Goal: Navigation & Orientation: Find specific page/section

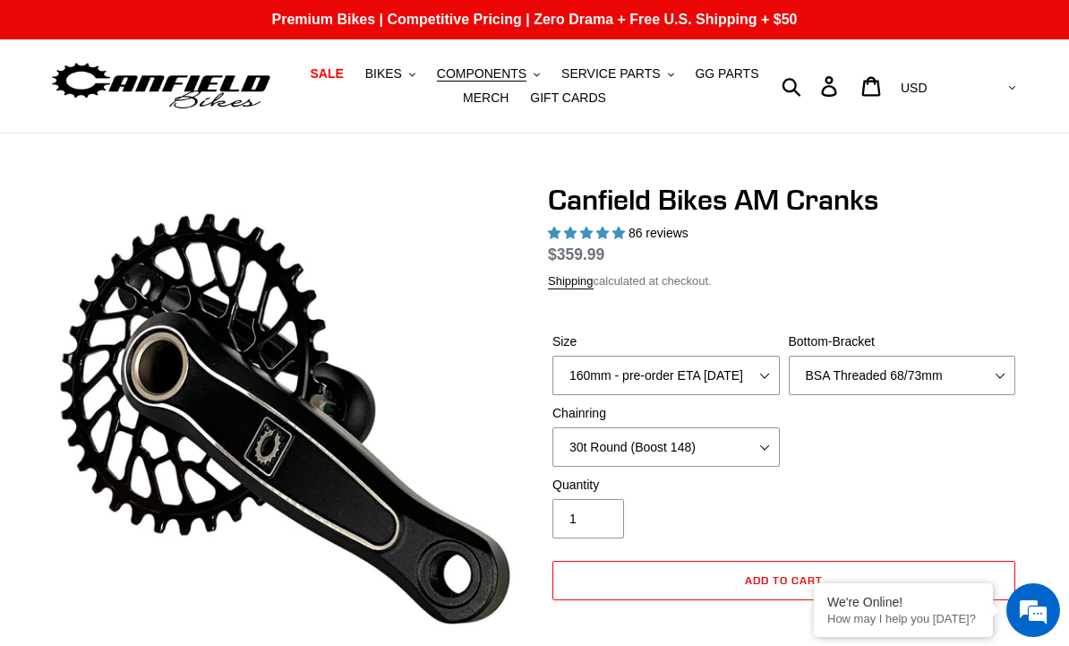
select select "highest-rating"
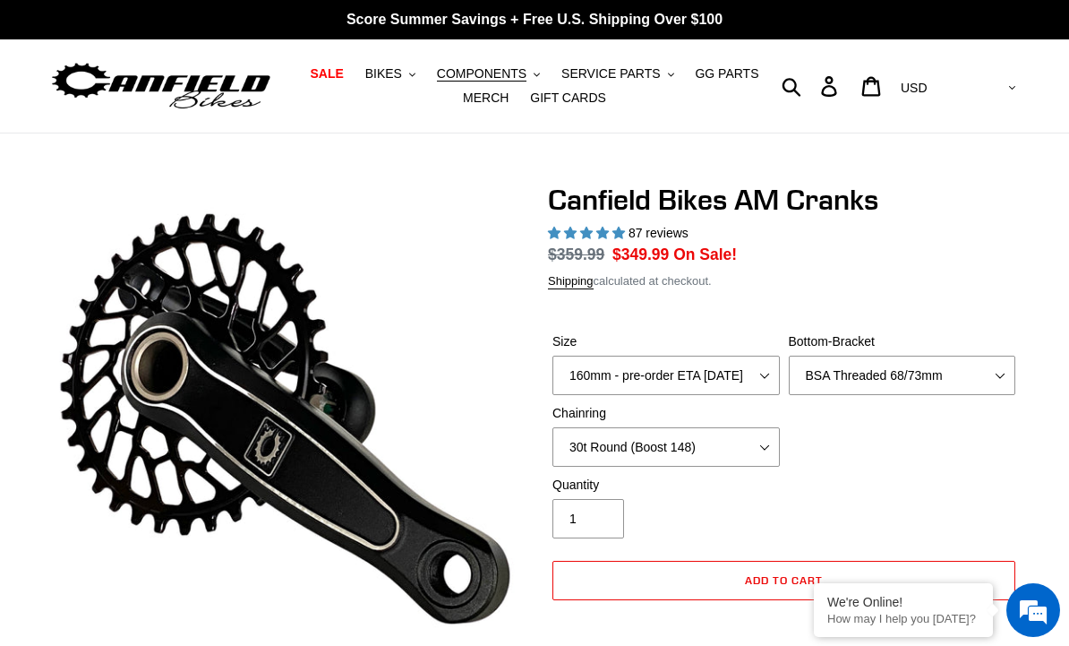
select select "highest-rating"
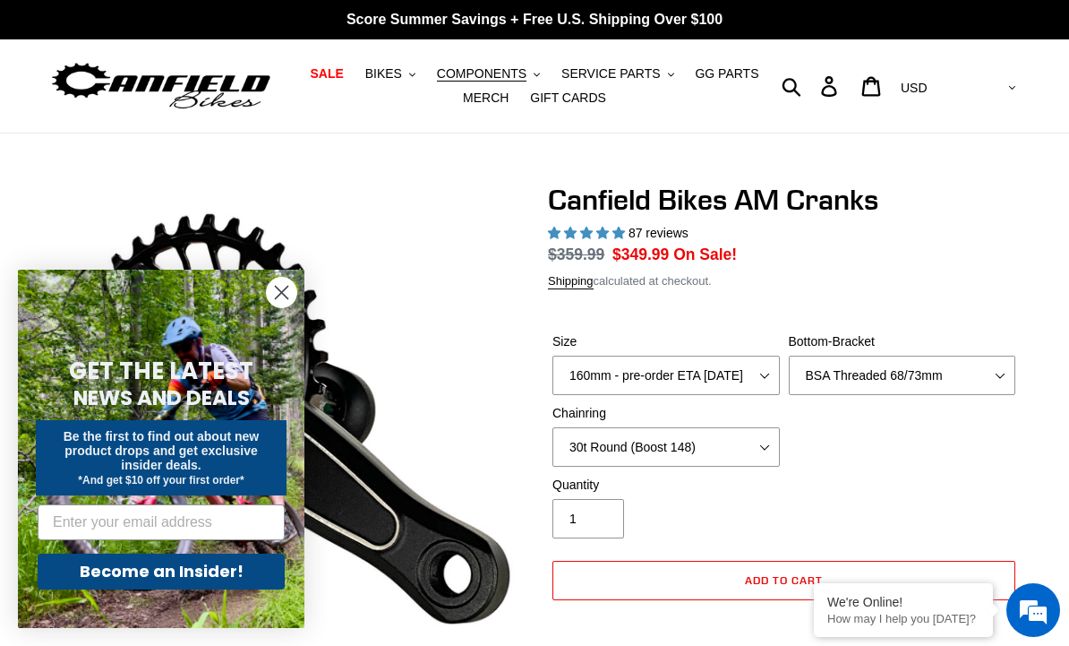
scroll to position [102, 0]
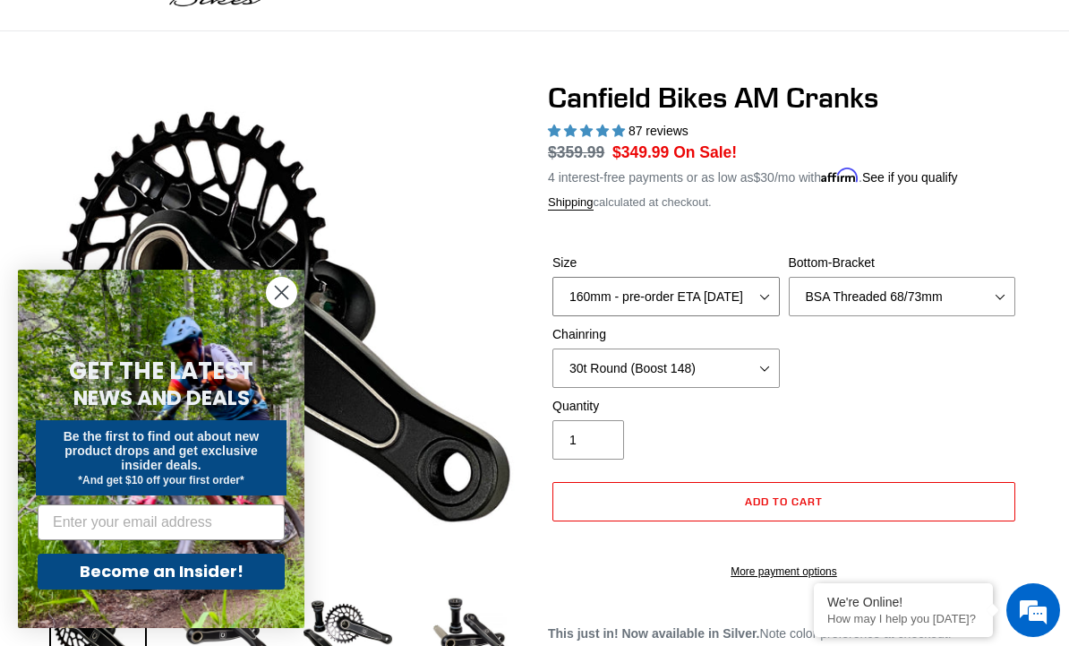
click at [765, 295] on select "150mm - pre-order ETA 9/30/25 155mm - pre-order ETA 9/30/25 160mm - pre-order E…" at bounding box center [665, 296] width 227 height 39
click at [285, 288] on icon "Close dialog" at bounding box center [282, 293] width 13 height 13
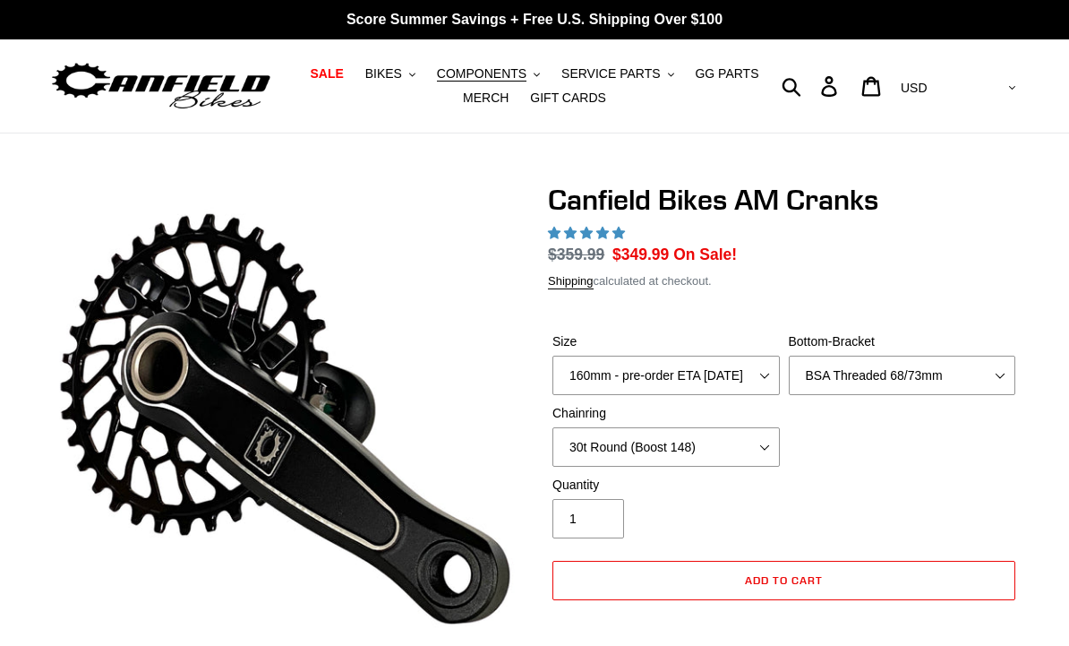
select select "highest-rating"
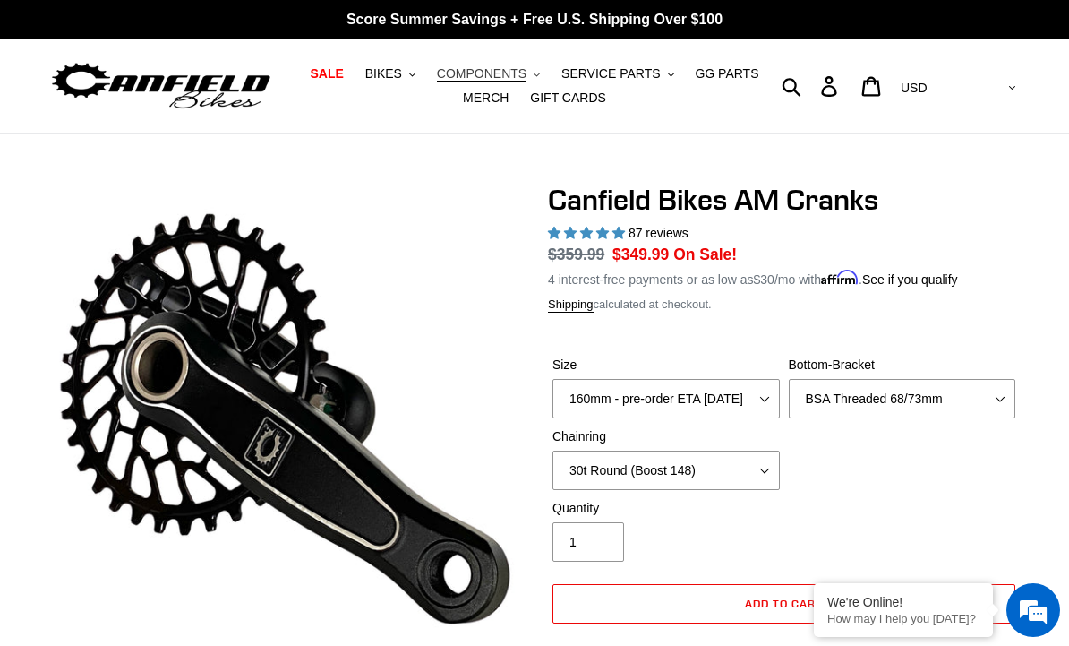
click at [489, 69] on span "COMPONENTS" at bounding box center [482, 73] width 90 height 15
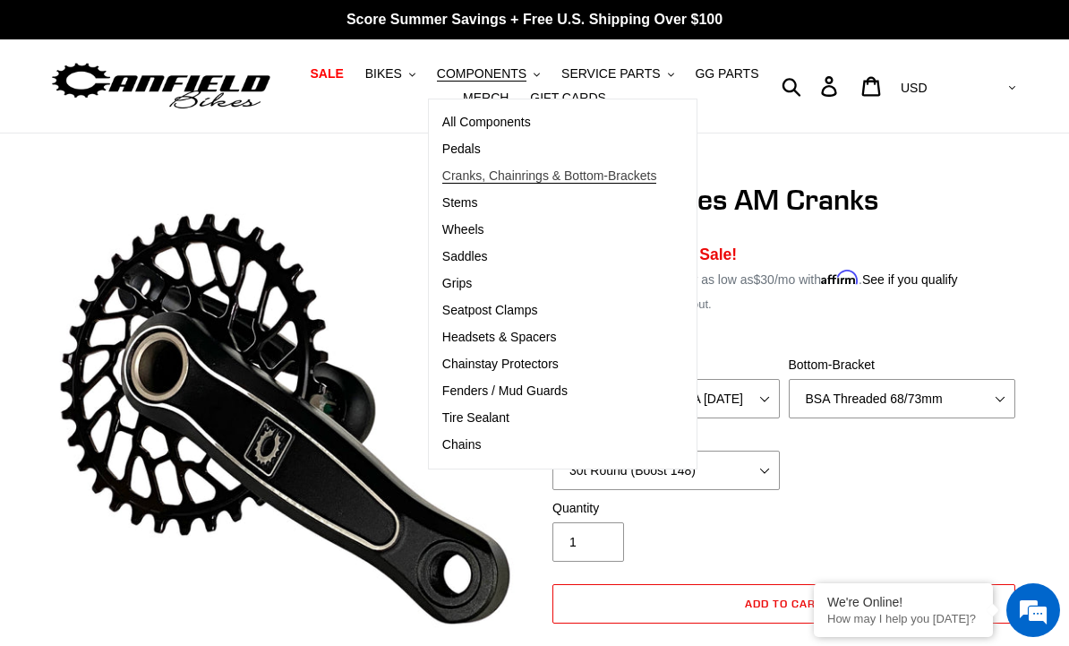
click at [541, 172] on span "Cranks, Chainrings & Bottom-Brackets" at bounding box center [549, 175] width 215 height 15
